Goal: Task Accomplishment & Management: Use online tool/utility

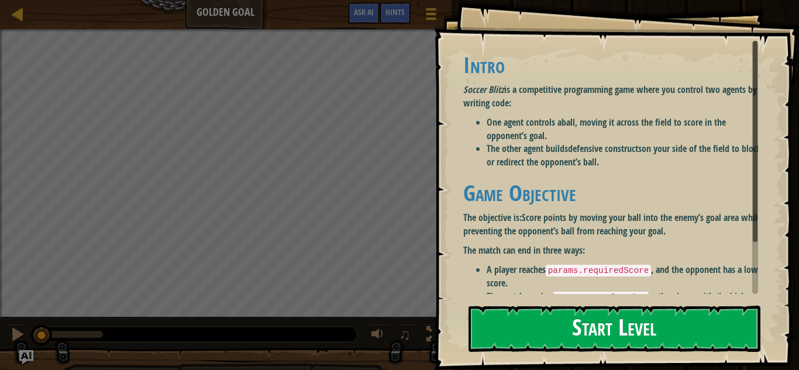
click at [632, 334] on button "Start Level" at bounding box center [614, 329] width 292 height 46
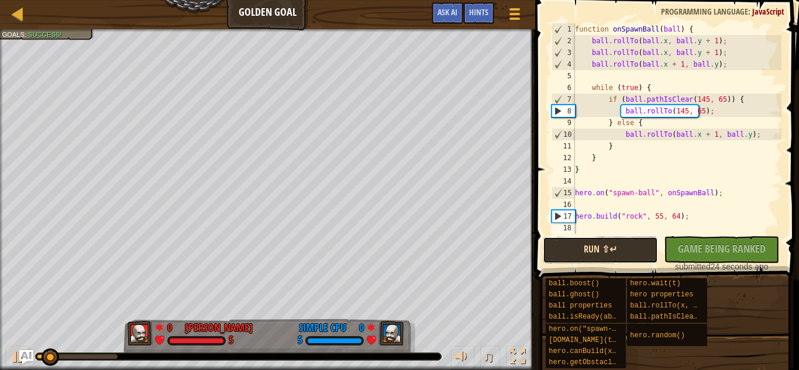
click at [611, 241] on button "Run ⇧↵" at bounding box center [600, 250] width 115 height 27
click at [606, 255] on button "Run ⇧↵" at bounding box center [600, 250] width 115 height 27
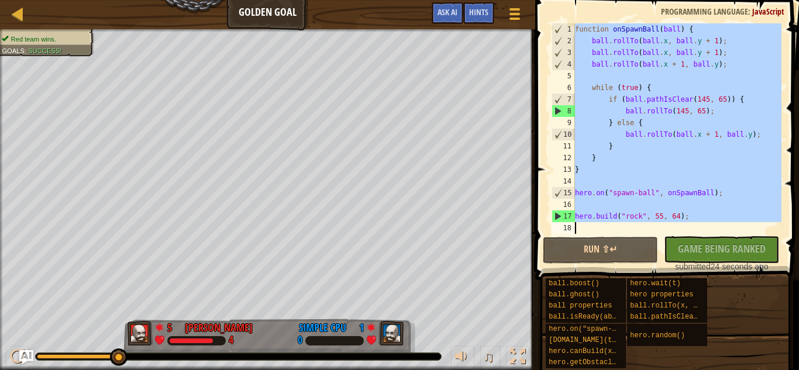
drag, startPoint x: 574, startPoint y: 25, endPoint x: 691, endPoint y: 224, distance: 230.7
click at [691, 224] on div "1 2 3 4 5 6 7 8 9 10 11 12 13 14 15 16 17 18 function onSpawnBall ( ball ) { ba…" at bounding box center [665, 128] width 232 height 211
type textarea "[DOMAIN_NAME]("rock", 55, 64);"
click at [704, 253] on div "No New Code to Rank Rank My Game! Submitting... Submitted for Ranking Failed to…" at bounding box center [715, 254] width 115 height 36
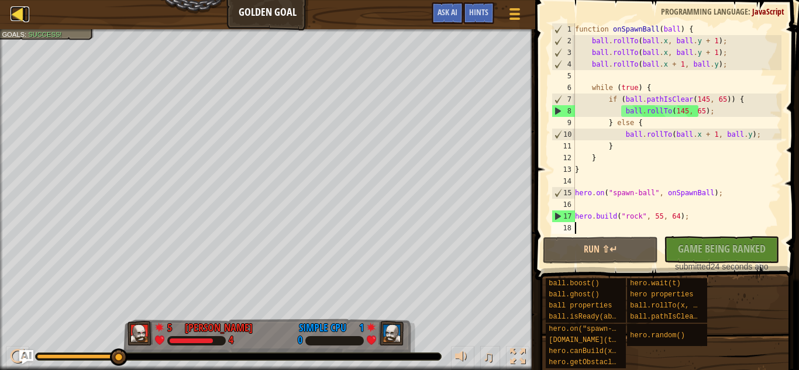
click at [13, 12] on div at bounding box center [18, 13] width 15 height 15
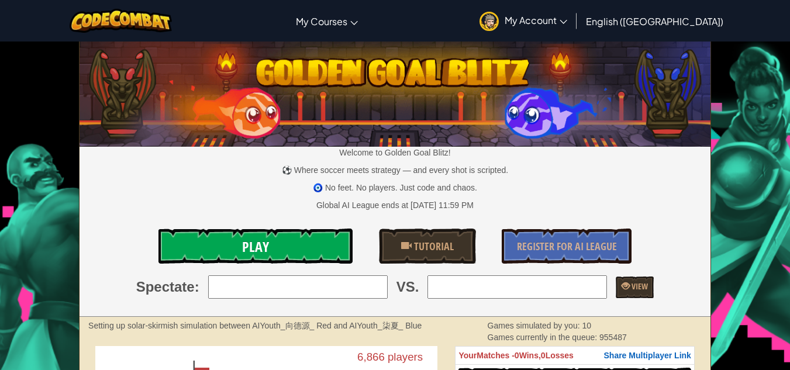
click at [309, 246] on link "Play" at bounding box center [255, 246] width 195 height 35
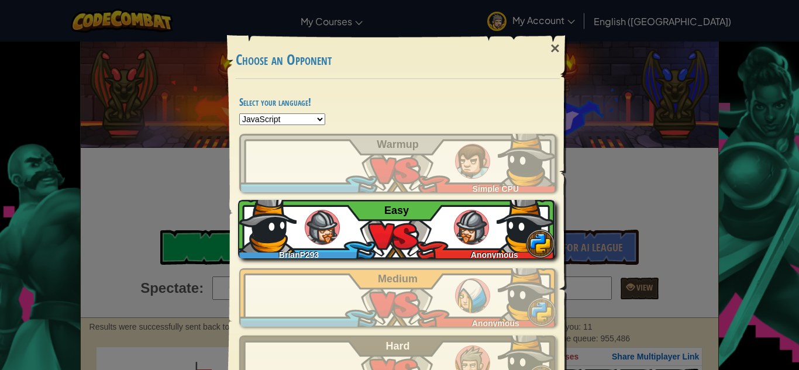
click at [491, 230] on div "BrianP293 Anonymous Easy" at bounding box center [396, 229] width 317 height 58
